Goal: Find specific page/section: Find specific page/section

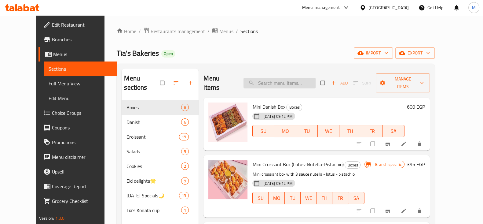
click at [313, 83] on input "search" at bounding box center [280, 83] width 72 height 11
paste input "حلو"
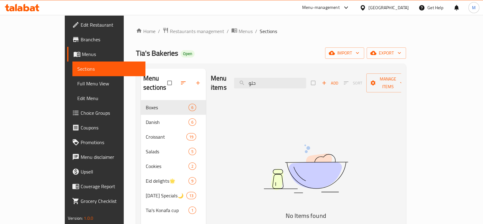
type input "حلو"
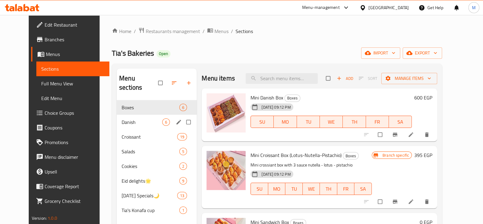
click at [127, 117] on div "Danish 6" at bounding box center [157, 122] width 80 height 15
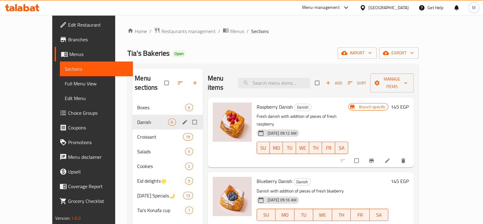
click at [132, 134] on div "Croissant 19" at bounding box center [167, 136] width 70 height 15
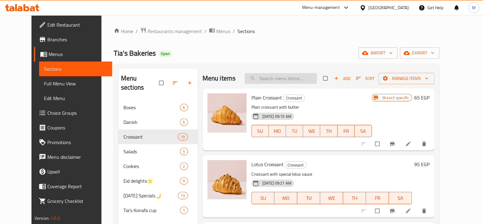
click at [291, 83] on input "search" at bounding box center [281, 78] width 72 height 11
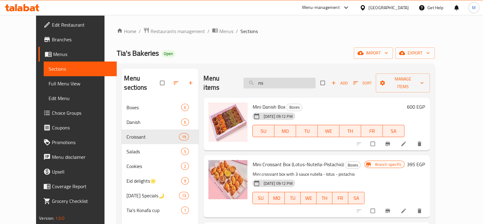
type input "m"
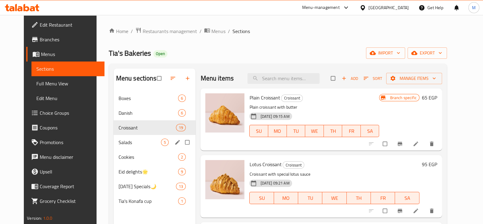
click at [142, 144] on span "Salads" at bounding box center [140, 142] width 43 height 7
